Goal: Check status

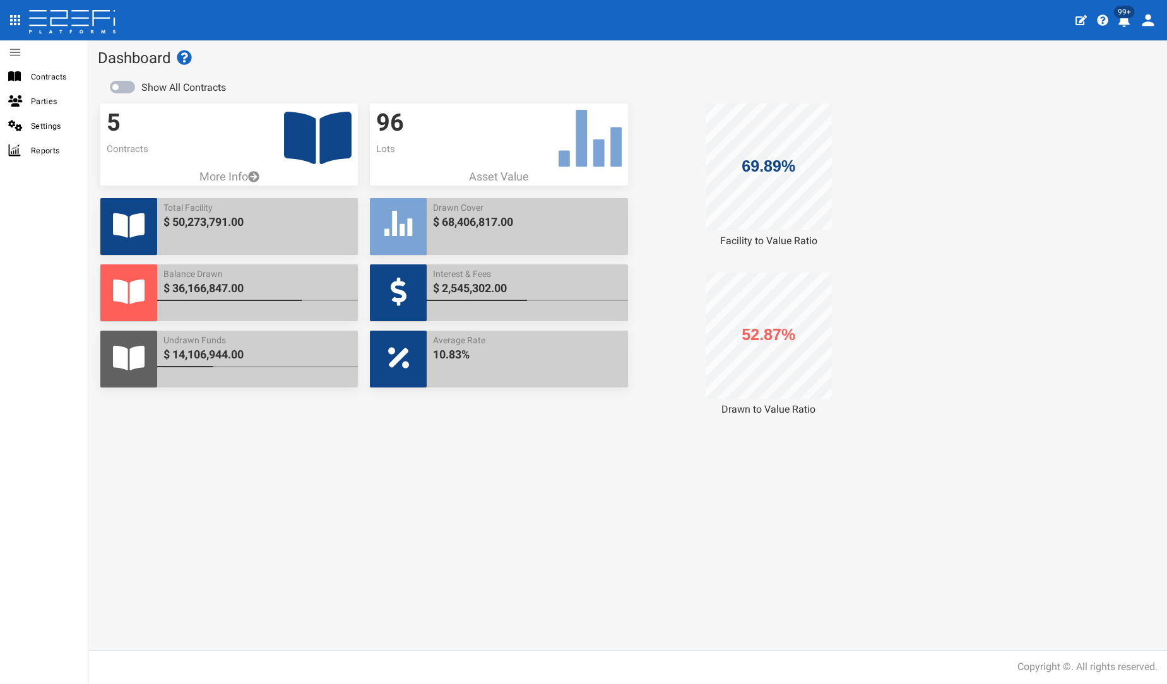
click at [285, 154] on icon at bounding box center [318, 138] width 68 height 52
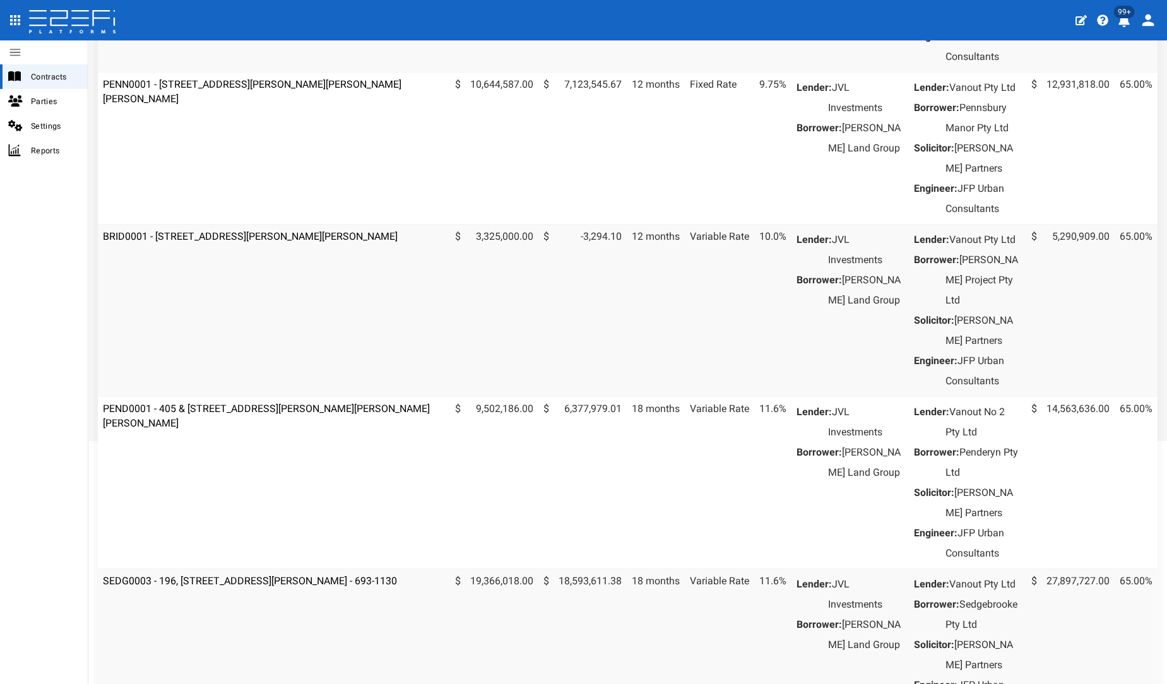
scroll to position [350, 0]
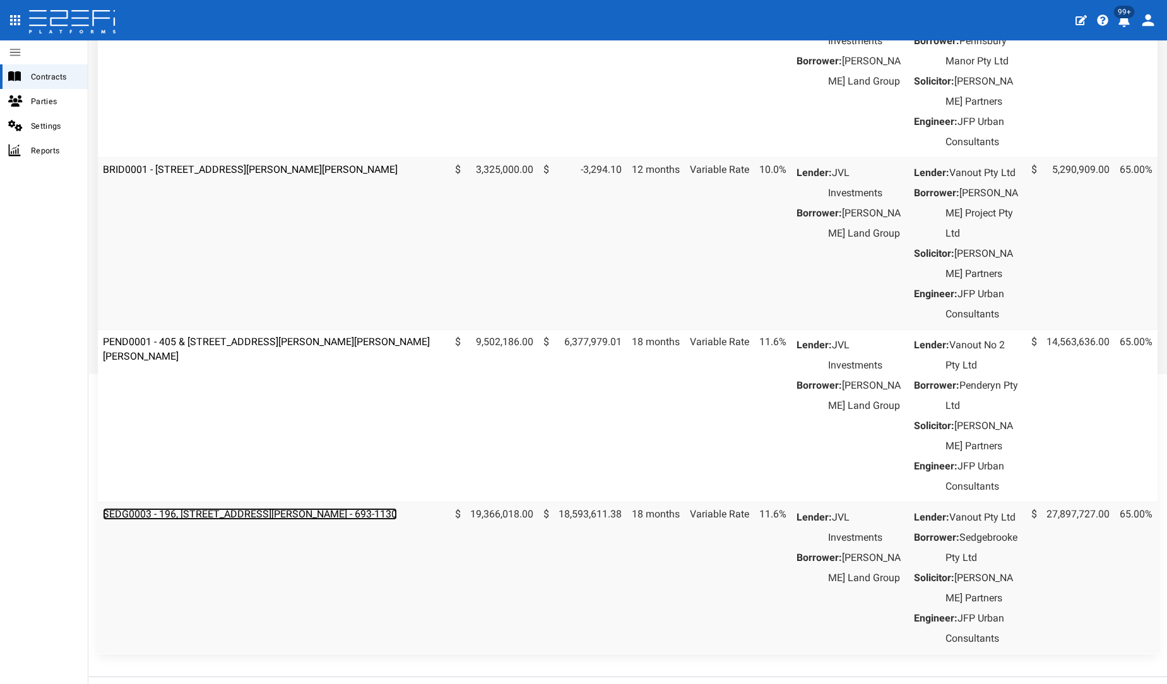
click at [208, 520] on link "SEDG0003 - 196, [STREET_ADDRESS][PERSON_NAME] - 693-1130" at bounding box center [250, 514] width 294 height 12
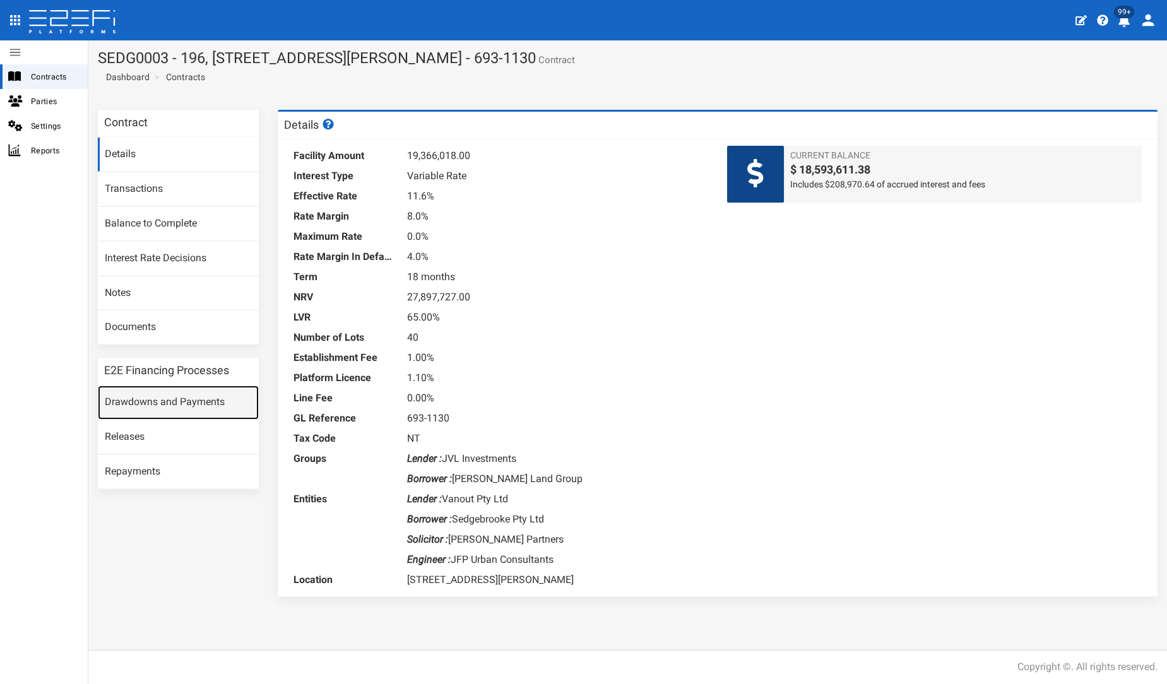
click at [230, 406] on link "Drawdowns and Payments" at bounding box center [178, 403] width 161 height 34
